Goal: Information Seeking & Learning: Learn about a topic

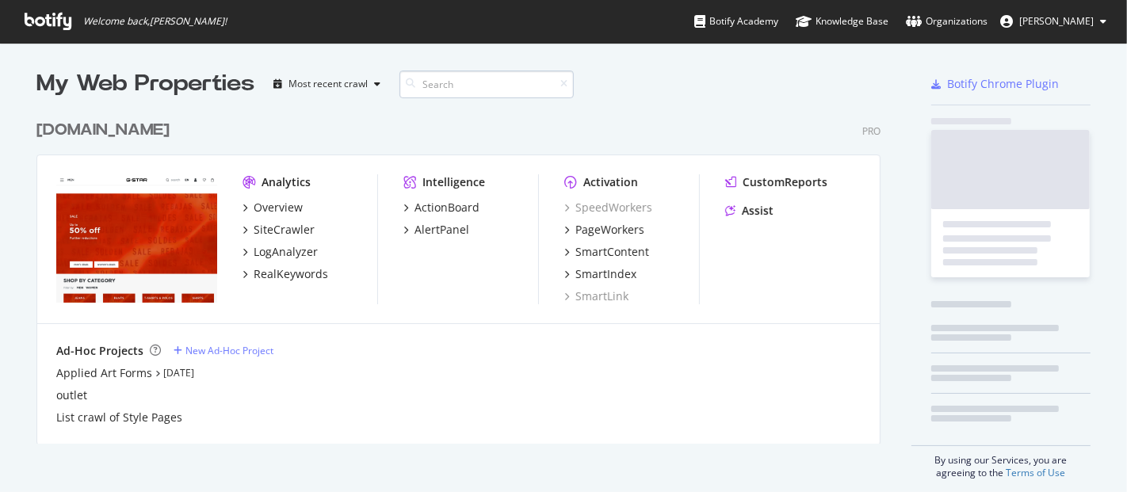
scroll to position [479, 1100]
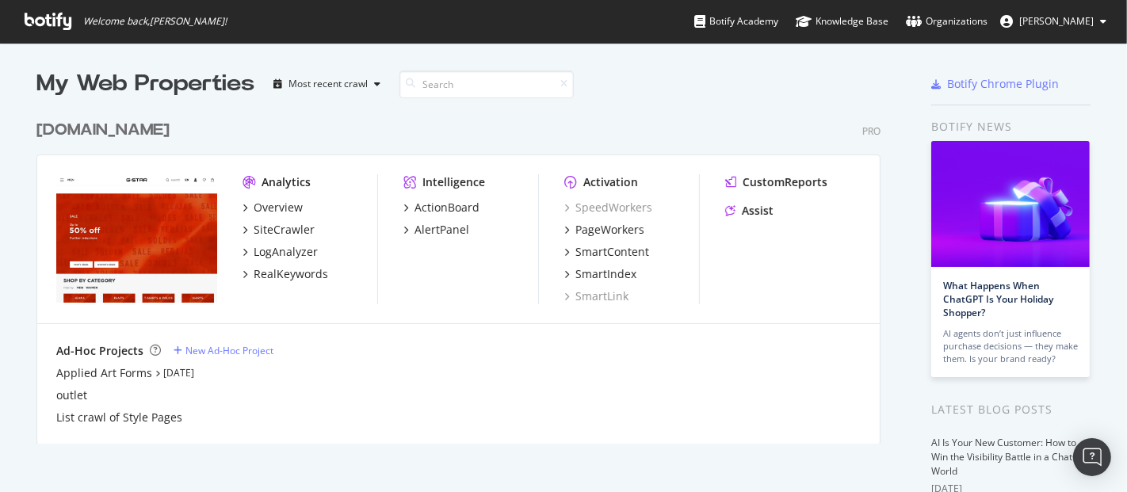
click at [145, 128] on div "[DOMAIN_NAME]" at bounding box center [102, 130] width 133 height 23
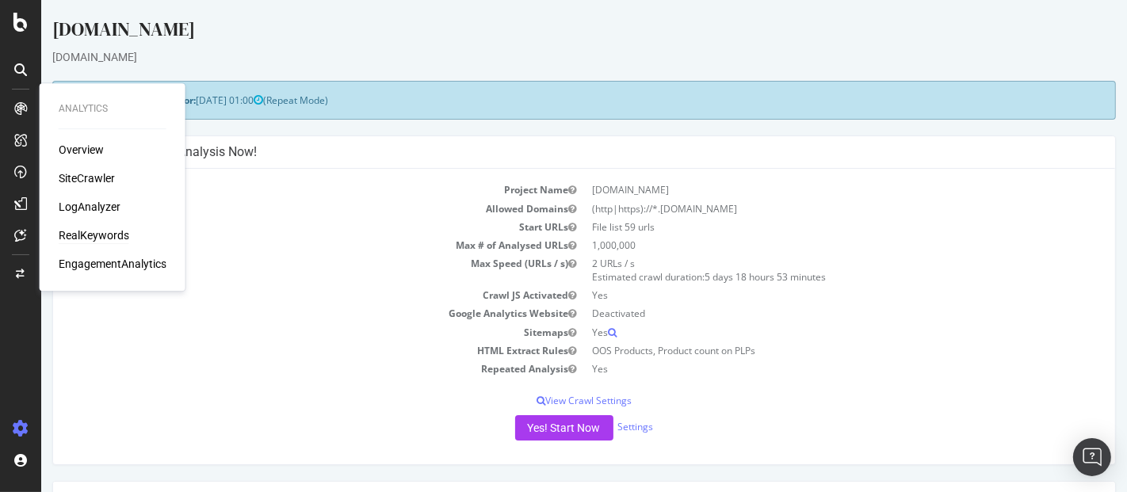
click at [89, 232] on div "RealKeywords" at bounding box center [94, 236] width 71 height 16
